Goal: Information Seeking & Learning: Learn about a topic

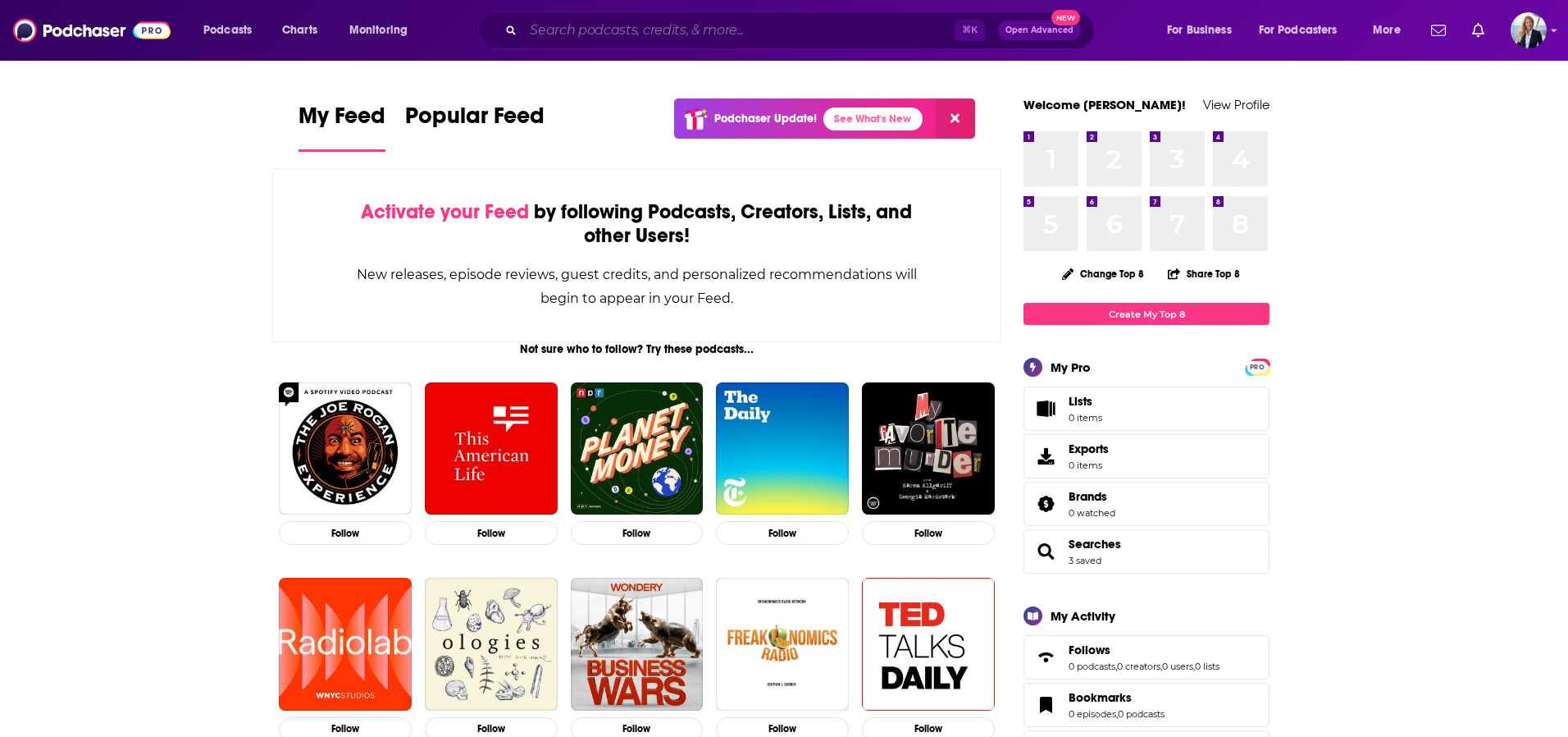
click at [813, 21] on input "Search podcasts, credits, & more..." at bounding box center [738, 31] width 431 height 26
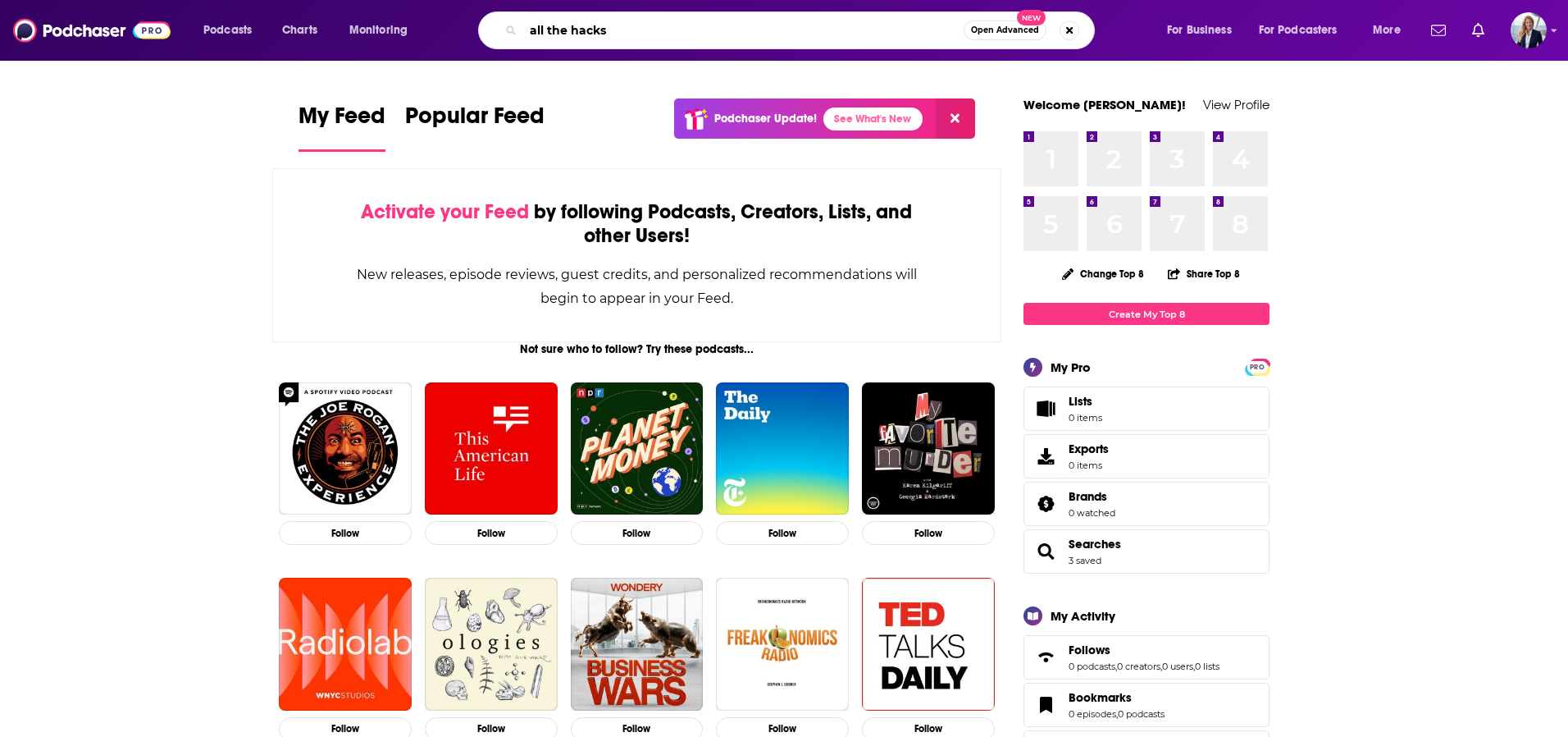
type input "all the hacks"
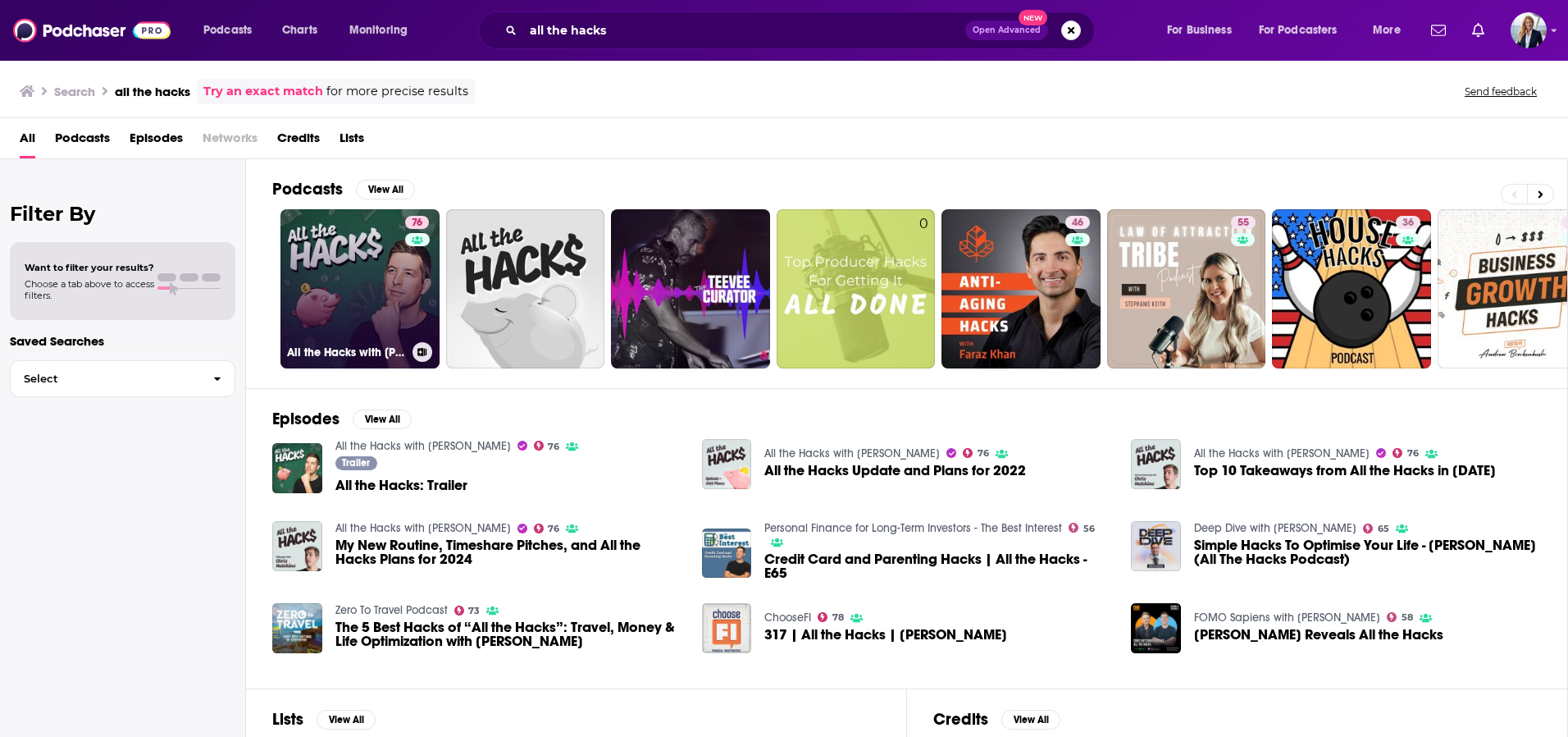
click at [340, 263] on link "76 All the Hacks with [PERSON_NAME]" at bounding box center [359, 288] width 159 height 159
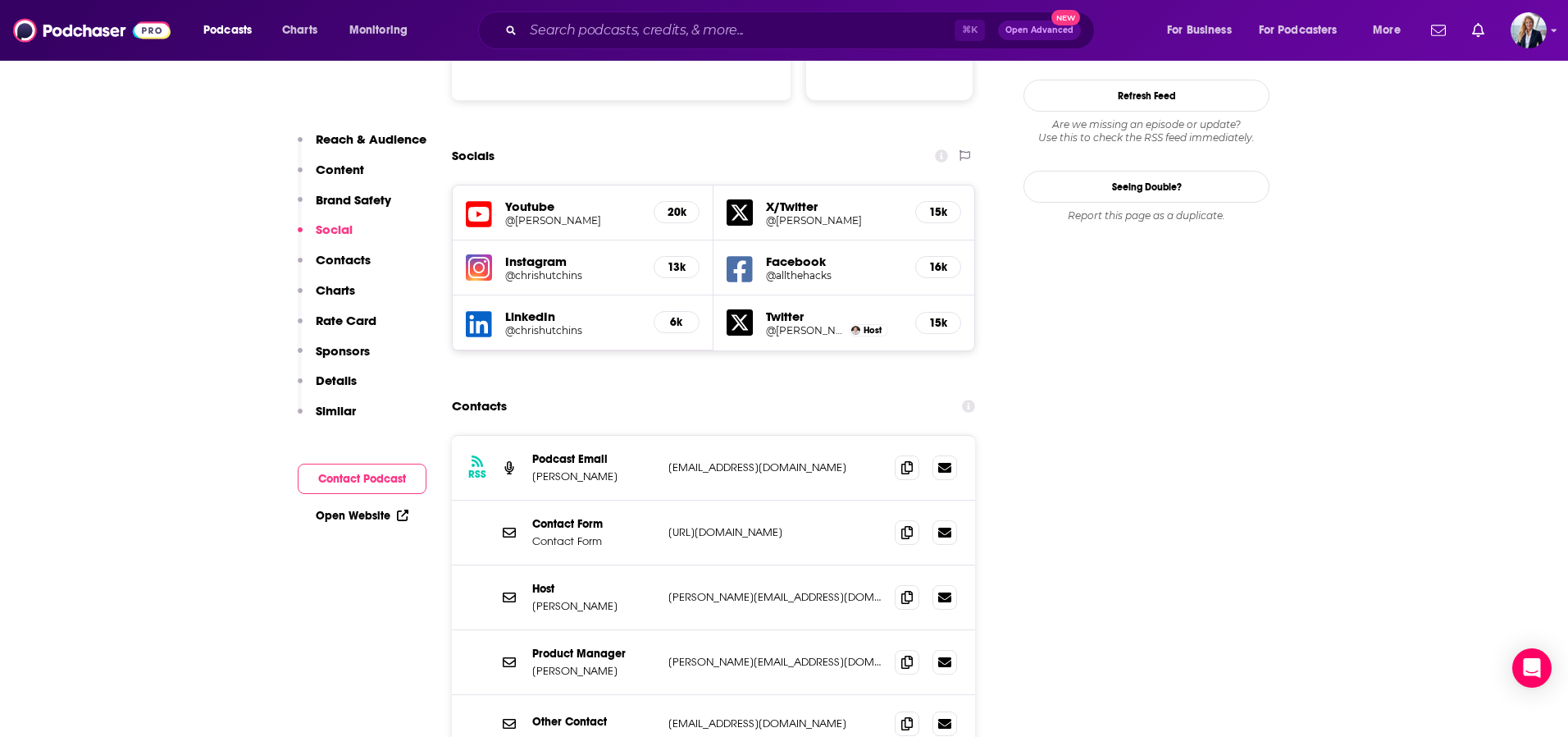
scroll to position [1832, 0]
